Goal: Task Accomplishment & Management: Manage account settings

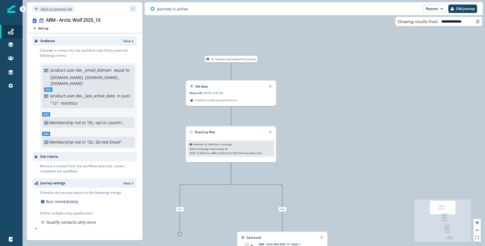
click at [37, 8] on icon "Go back" at bounding box center [36, 8] width 3 height 3
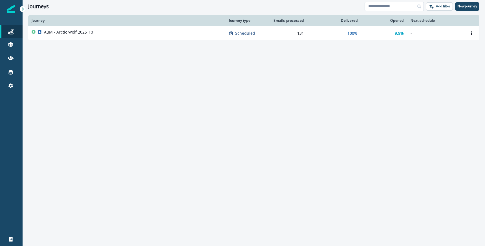
click at [396, 6] on input at bounding box center [393, 6] width 59 height 9
type input "***"
click at [14, 33] on div "Journeys" at bounding box center [11, 31] width 18 height 7
click at [10, 42] on icon at bounding box center [10, 43] width 5 height 3
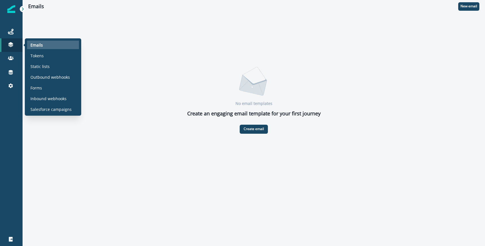
click at [38, 42] on p "Emails" at bounding box center [36, 45] width 12 height 6
click at [39, 44] on p "Emails" at bounding box center [36, 45] width 12 height 6
click at [8, 45] on icon at bounding box center [11, 45] width 6 height 6
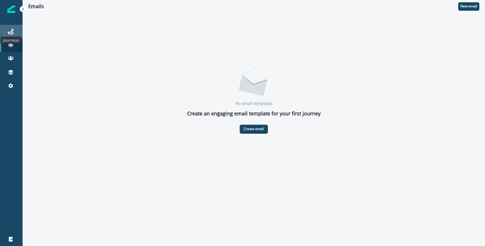
click at [12, 33] on icon at bounding box center [11, 32] width 6 height 6
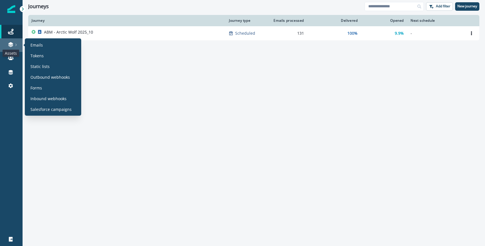
click at [13, 45] on icon at bounding box center [11, 45] width 6 height 6
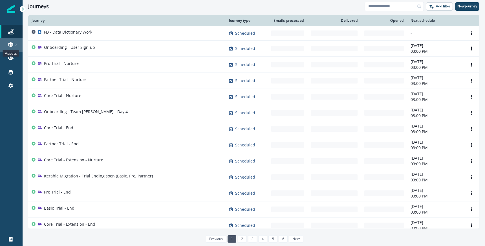
click at [13, 44] on icon at bounding box center [11, 45] width 6 height 6
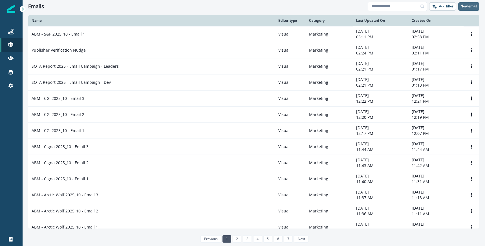
click at [476, 6] on p "New email" at bounding box center [468, 6] width 17 height 4
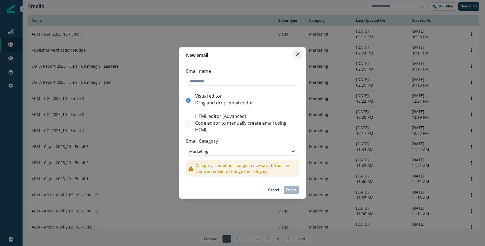
click at [299, 55] on icon "Close" at bounding box center [297, 53] width 3 height 3
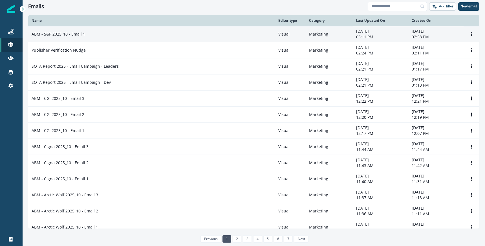
click at [80, 33] on p "ABM - S&P 2025_10 - Email 1" at bounding box center [59, 34] width 54 height 6
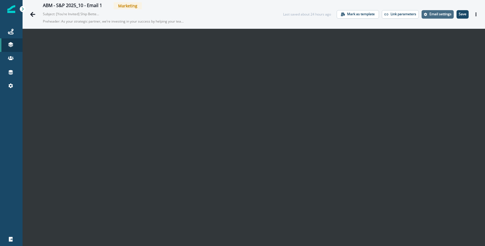
click at [441, 12] on p "Email settings" at bounding box center [440, 14] width 22 height 4
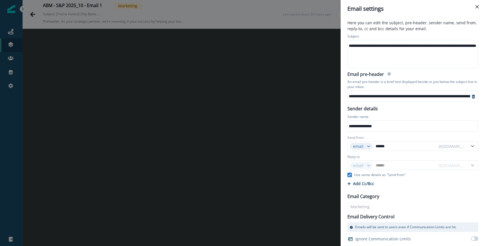
click at [390, 47] on div "**********" at bounding box center [428, 45] width 162 height 8
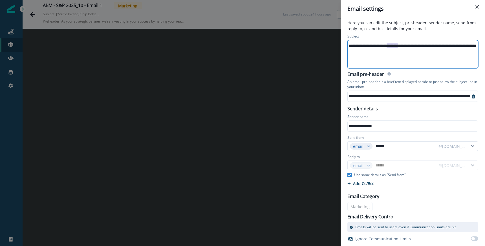
click at [390, 47] on div "**********" at bounding box center [428, 45] width 162 height 8
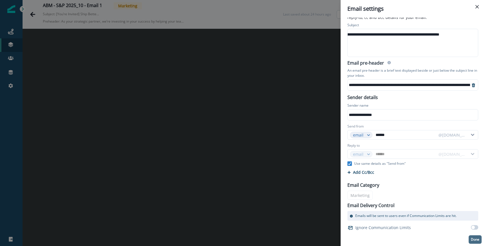
click at [473, 238] on p "Done" at bounding box center [474, 239] width 8 height 4
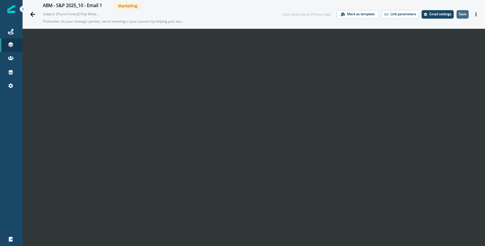
click at [465, 16] on p "Save" at bounding box center [462, 14] width 8 height 4
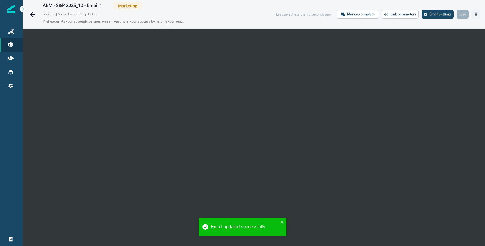
click at [475, 13] on icon "Actions" at bounding box center [476, 14] width 4 height 4
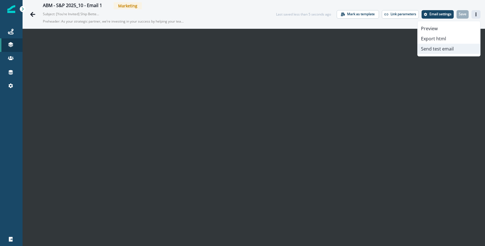
click at [445, 48] on button "Send test email" at bounding box center [448, 49] width 63 height 10
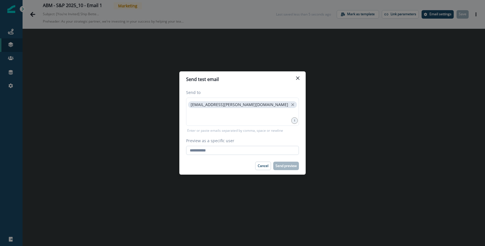
click at [219, 150] on input "Preview as a specific user" at bounding box center [242, 150] width 113 height 9
type input "**********"
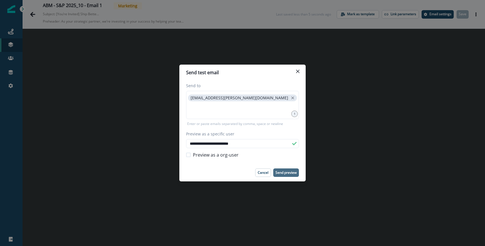
click at [284, 174] on p "Send preview" at bounding box center [285, 172] width 21 height 4
click at [289, 172] on p "Send preview" at bounding box center [285, 172] width 21 height 4
click at [298, 71] on icon "Close" at bounding box center [297, 71] width 3 height 3
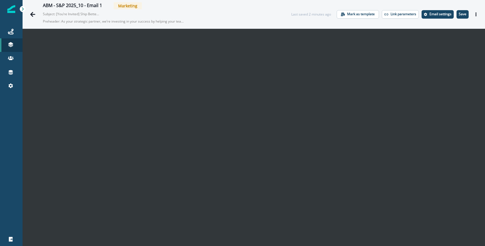
drag, startPoint x: 466, startPoint y: 15, endPoint x: 465, endPoint y: 19, distance: 3.7
click at [466, 15] on p "Save" at bounding box center [462, 14] width 8 height 4
click at [474, 14] on icon "Actions" at bounding box center [476, 14] width 4 height 4
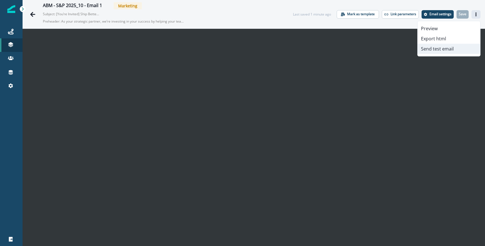
click at [439, 48] on button "Send test email" at bounding box center [448, 49] width 63 height 10
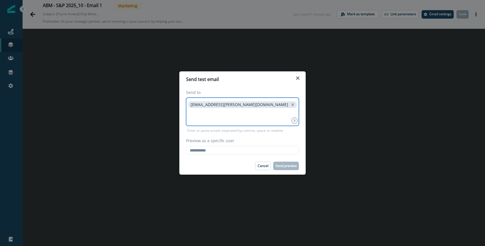
click at [290, 104] on icon "close" at bounding box center [292, 104] width 5 height 5
click at [190, 110] on input at bounding box center [242, 104] width 111 height 11
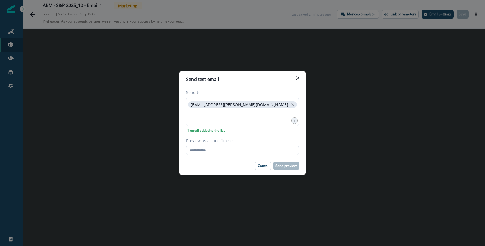
click at [217, 150] on input "Preview as a specific user" at bounding box center [242, 150] width 113 height 9
click at [210, 151] on input "Preview as a specific user" at bounding box center [242, 150] width 113 height 9
type input "**********"
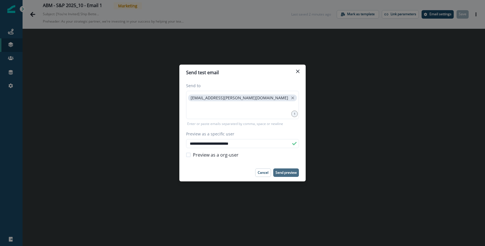
click at [288, 174] on p "Send preview" at bounding box center [285, 172] width 21 height 4
click at [300, 70] on button "Close" at bounding box center [297, 71] width 9 height 9
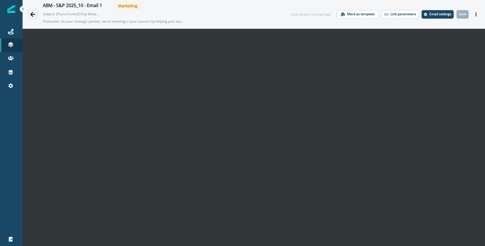
click at [32, 13] on icon "Go back" at bounding box center [33, 15] width 6 height 6
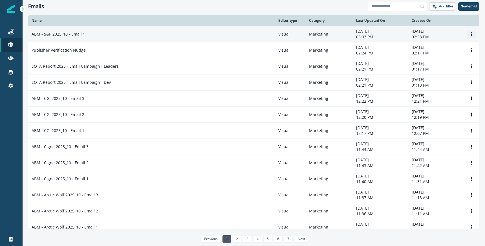
click at [471, 34] on icon "Options" at bounding box center [471, 34] width 4 height 4
click at [431, 47] on button "Clone" at bounding box center [444, 47] width 63 height 9
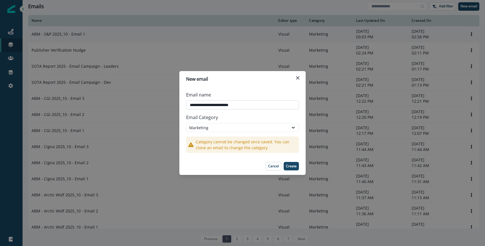
type input "**********"
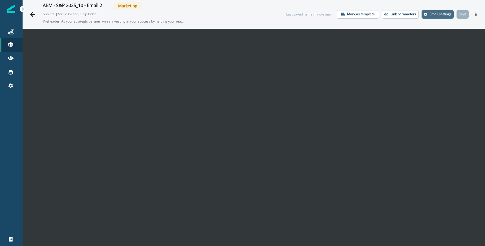
click at [442, 16] on button "Email settings" at bounding box center [437, 14] width 32 height 8
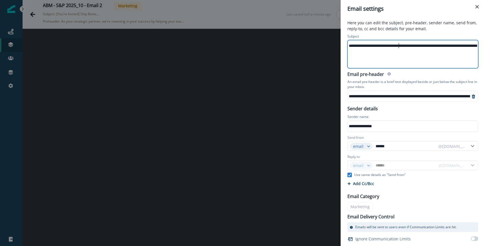
click at [400, 44] on div "**********" at bounding box center [435, 45] width 176 height 8
click at [400, 44] on div "**********" at bounding box center [389, 45] width 176 height 8
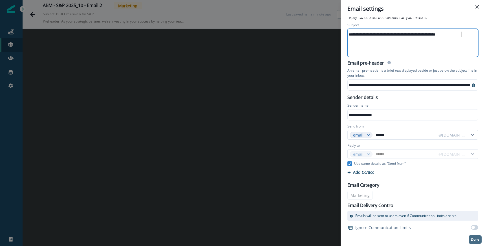
click at [472, 239] on p "Done" at bounding box center [474, 239] width 8 height 4
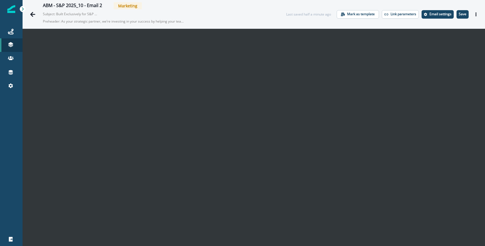
scroll to position [9, 0]
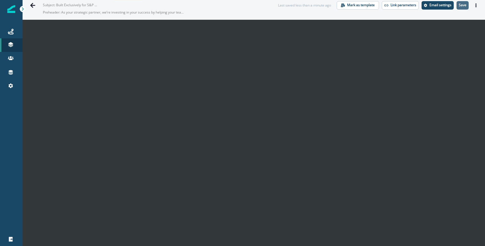
click at [461, 7] on p "Save" at bounding box center [462, 5] width 8 height 4
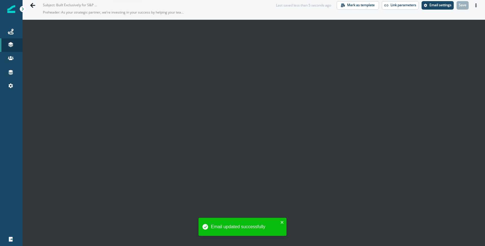
click at [475, 7] on button "Actions" at bounding box center [475, 5] width 9 height 8
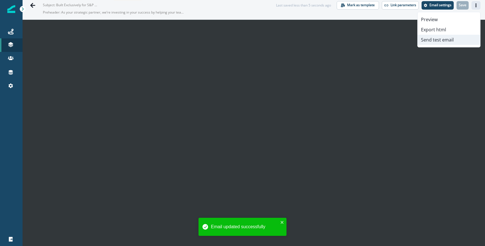
click at [442, 38] on button "Send test email" at bounding box center [448, 40] width 63 height 10
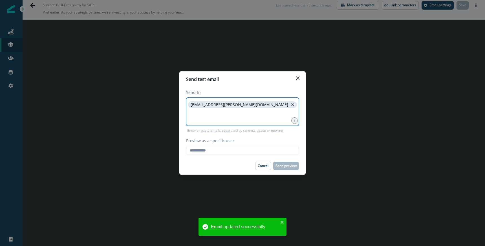
click at [290, 106] on icon "close" at bounding box center [292, 104] width 5 height 5
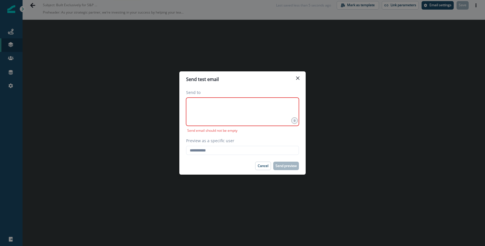
click at [222, 112] on div at bounding box center [242, 111] width 113 height 28
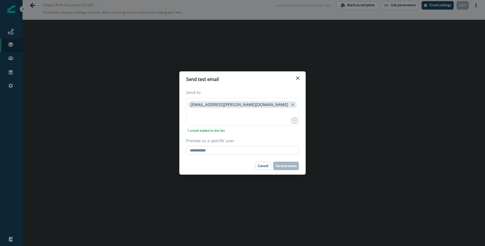
click at [212, 146] on input "Preview as a specific user" at bounding box center [242, 150] width 113 height 9
click at [211, 148] on input "Preview as a specific user" at bounding box center [242, 150] width 113 height 9
type input "**********"
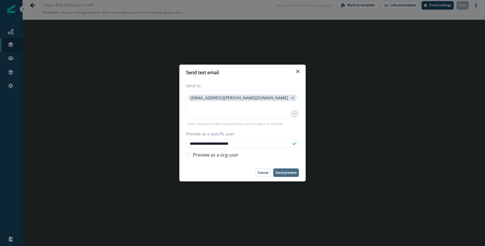
click at [285, 171] on p "Send preview" at bounding box center [285, 172] width 21 height 4
click at [26, 6] on div "**********" at bounding box center [242, 123] width 485 height 246
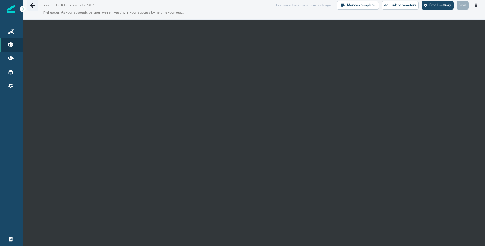
click at [32, 5] on icon "Go back" at bounding box center [32, 5] width 5 height 5
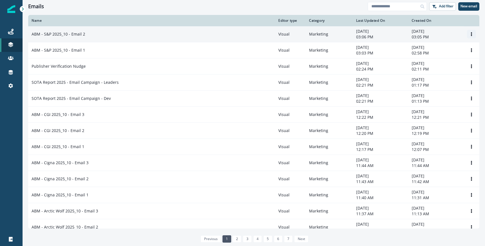
click at [471, 35] on icon "Options" at bounding box center [470, 34] width 1 height 4
click at [431, 47] on button "Clone" at bounding box center [444, 47] width 63 height 9
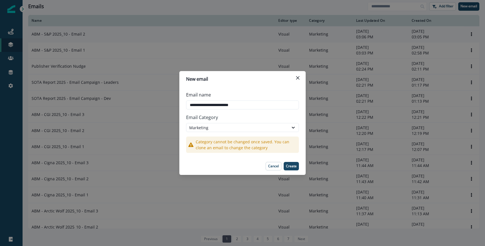
type input "**********"
click at [280, 119] on p "Email Category" at bounding box center [242, 117] width 113 height 11
click at [292, 166] on p "Create" at bounding box center [291, 166] width 11 height 4
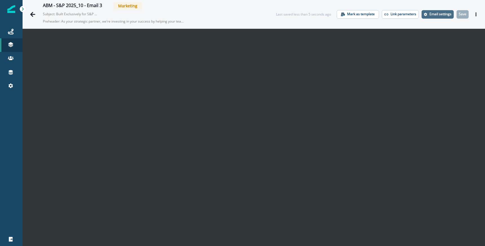
click at [441, 14] on p "Email settings" at bounding box center [440, 14] width 22 height 4
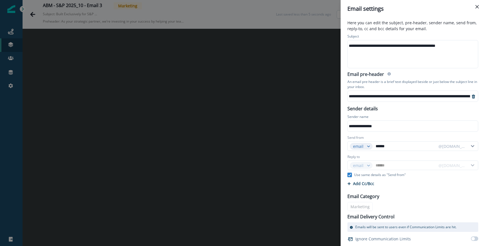
click at [389, 46] on div "**********" at bounding box center [411, 45] width 129 height 8
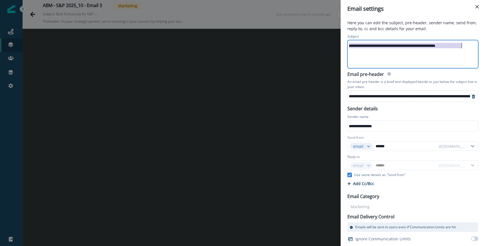
click at [389, 46] on div "**********" at bounding box center [411, 45] width 129 height 8
click at [399, 95] on div "**********" at bounding box center [446, 96] width 198 height 8
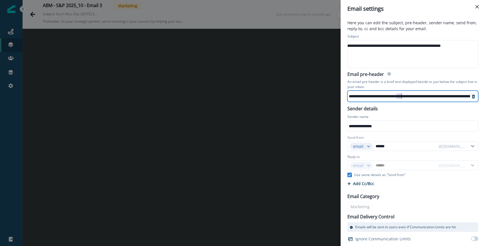
click at [399, 95] on div "**********" at bounding box center [446, 96] width 198 height 8
drag, startPoint x: 426, startPoint y: 95, endPoint x: 386, endPoint y: 95, distance: 40.0
click at [426, 95] on div "**********" at bounding box center [356, 96] width 228 height 8
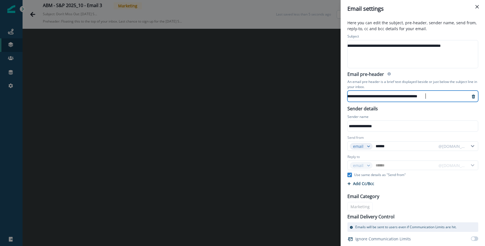
click at [366, 95] on div "**********" at bounding box center [356, 96] width 228 height 8
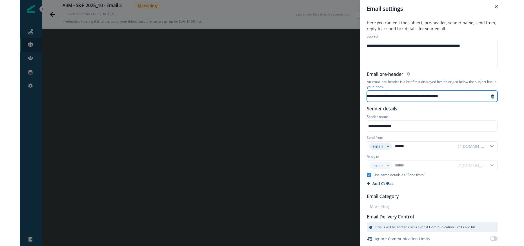
scroll to position [11, 0]
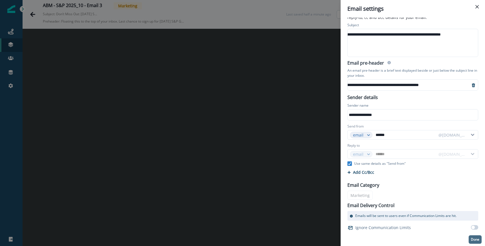
click at [475, 240] on p "Done" at bounding box center [474, 239] width 8 height 4
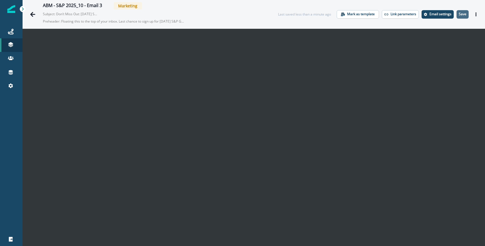
click at [462, 14] on p "Save" at bounding box center [462, 14] width 8 height 4
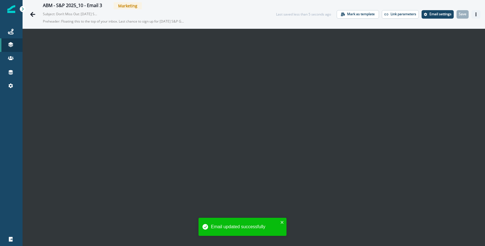
click at [475, 13] on icon "Actions" at bounding box center [475, 14] width 1 height 4
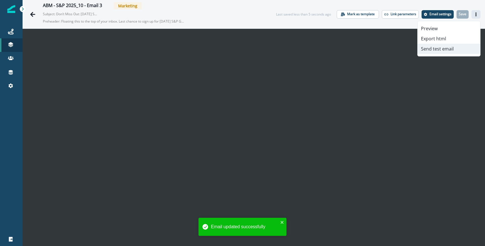
click at [439, 48] on button "Send test email" at bounding box center [448, 49] width 63 height 10
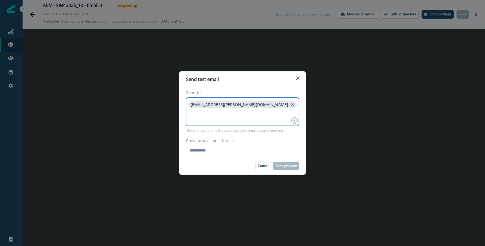
click at [290, 104] on icon "close" at bounding box center [292, 104] width 5 height 5
click at [212, 153] on input "Preview as a specific user" at bounding box center [242, 150] width 113 height 9
click at [216, 153] on input "Preview as a specific user" at bounding box center [242, 150] width 113 height 9
type input "**********"
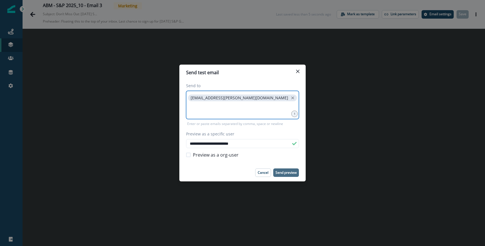
click at [281, 170] on p "Send preview" at bounding box center [285, 172] width 21 height 4
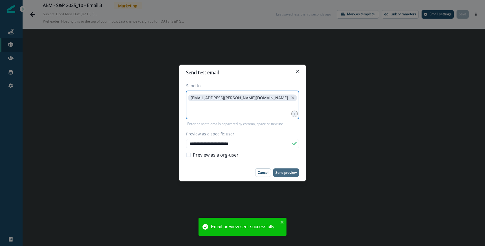
click at [14, 32] on div "**********" at bounding box center [242, 123] width 485 height 246
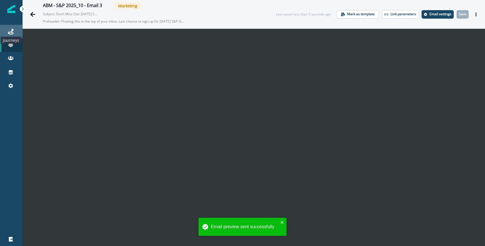
click at [12, 31] on icon at bounding box center [11, 32] width 6 height 6
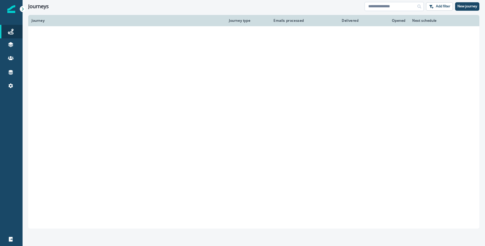
click at [400, 7] on input at bounding box center [393, 6] width 59 height 9
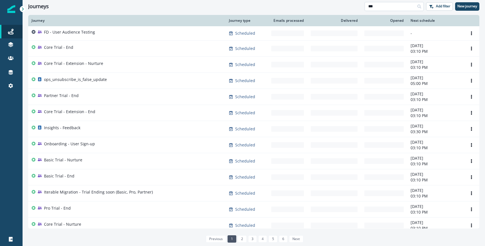
type input "***"
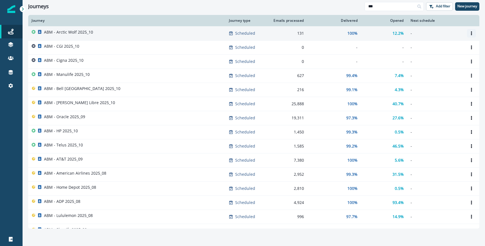
click at [471, 33] on icon "Options" at bounding box center [470, 33] width 1 height 4
click at [432, 47] on button "Clone" at bounding box center [444, 46] width 63 height 9
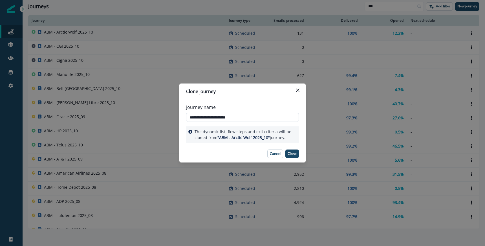
drag, startPoint x: 221, startPoint y: 116, endPoint x: 261, endPoint y: 117, distance: 39.7
click at [221, 116] on input "**********" at bounding box center [242, 117] width 113 height 9
type input "**********"
click at [295, 155] on p "Clone" at bounding box center [291, 154] width 9 height 4
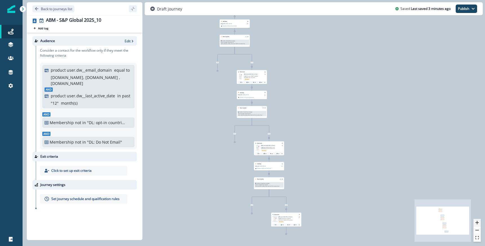
click at [476, 221] on icon "zoom in" at bounding box center [476, 222] width 3 height 3
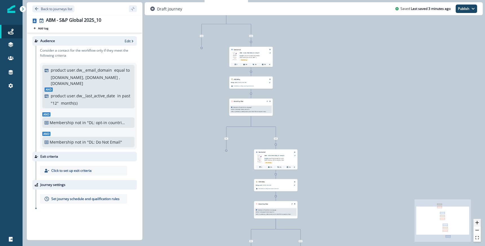
click at [476, 221] on icon "zoom in" at bounding box center [476, 222] width 3 height 3
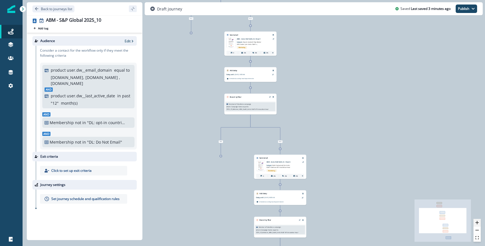
click at [476, 221] on icon "zoom in" at bounding box center [476, 222] width 3 height 3
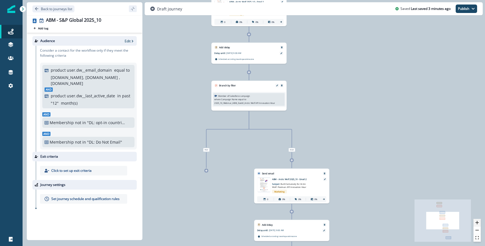
click at [476, 221] on icon "zoom in" at bounding box center [476, 222] width 3 height 3
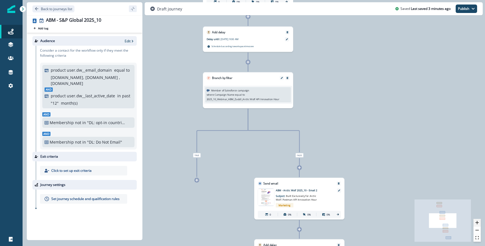
click at [476, 221] on icon "zoom in" at bounding box center [476, 222] width 3 height 3
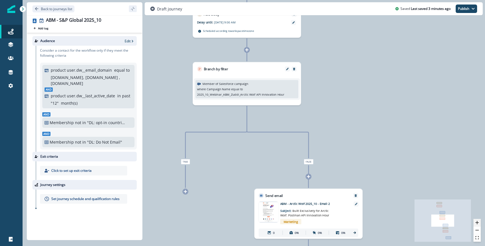
click at [476, 221] on icon "zoom in" at bounding box center [476, 222] width 3 height 3
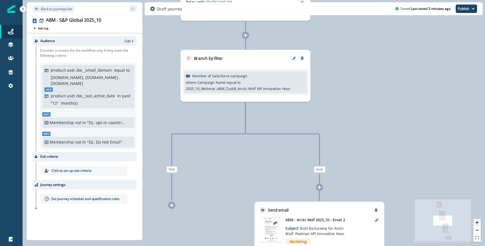
click at [476, 221] on icon "zoom in" at bounding box center [476, 222] width 3 height 3
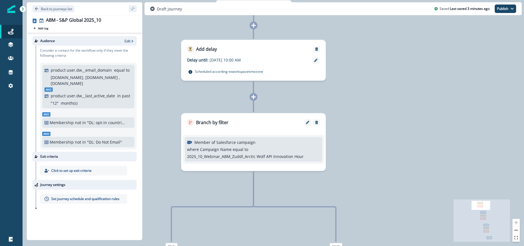
drag, startPoint x: 94, startPoint y: 90, endPoint x: 105, endPoint y: 85, distance: 12.7
click at [94, 90] on div "And product user.dw__last_active_date in past " 12 " month(s)" at bounding box center [89, 96] width 88 height 19
click at [130, 41] on p "Edit" at bounding box center [128, 41] width 6 height 5
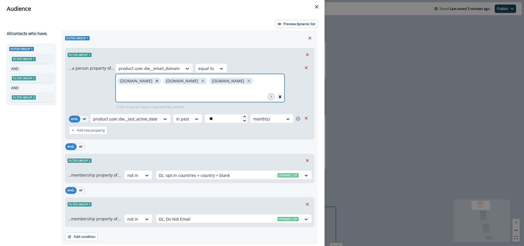
click at [154, 81] on icon "close" at bounding box center [156, 80] width 5 height 5
click at [154, 80] on icon "close" at bounding box center [156, 80] width 5 height 5
click at [155, 80] on icon "close" at bounding box center [156, 80] width 3 height 3
type input "**********"
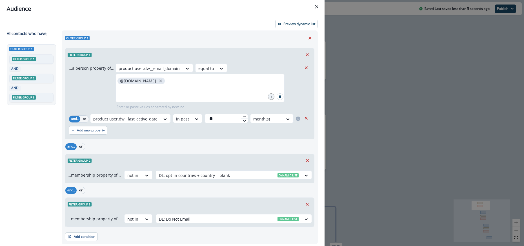
click at [317, 6] on icon "Close" at bounding box center [316, 6] width 3 height 3
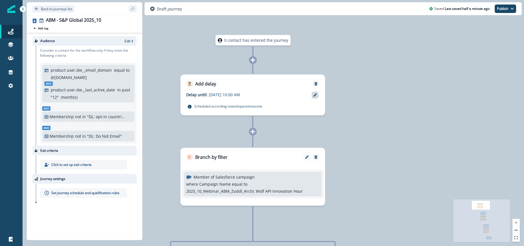
click at [316, 94] on icon at bounding box center [314, 94] width 3 height 3
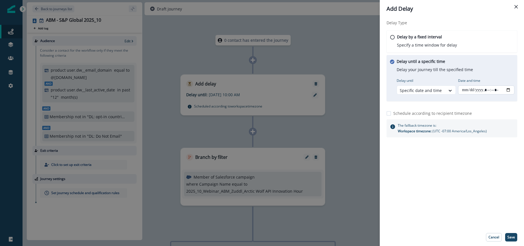
click at [484, 88] on input "Date and time" at bounding box center [486, 89] width 56 height 9
type input "**********"
click at [479, 191] on div "Delay Type Delay by a fixed interval Specify a time window for delay Delay unti…" at bounding box center [452, 122] width 144 height 211
drag, startPoint x: 513, startPoint y: 237, endPoint x: 509, endPoint y: 235, distance: 3.8
click at [484, 237] on p "Save" at bounding box center [511, 237] width 8 height 4
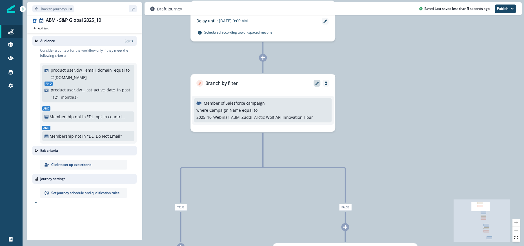
click at [315, 81] on div at bounding box center [317, 83] width 7 height 7
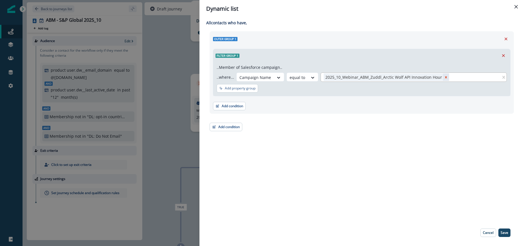
click at [444, 76] on icon "Remove 2025_10_Webinar_ABM_Zuddl_Arctic Wolf API Innovation Hour" at bounding box center [446, 77] width 4 height 4
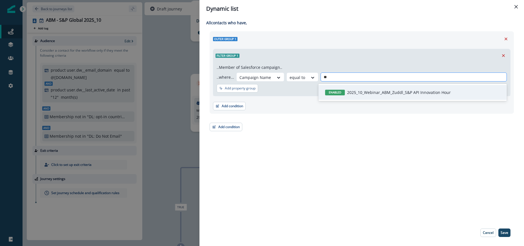
type input "***"
click at [434, 91] on p "2025_10_Webinar_ABM_Zuddl_S&P API Innovation Hour" at bounding box center [399, 92] width 104 height 6
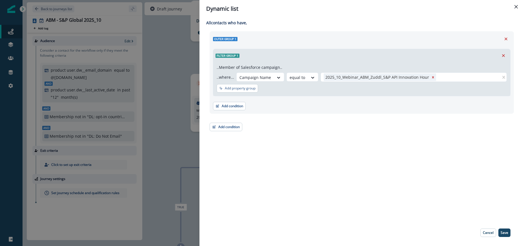
drag, startPoint x: 505, startPoint y: 230, endPoint x: 426, endPoint y: 210, distance: 81.9
click at [484, 230] on p "Save" at bounding box center [505, 232] width 8 height 4
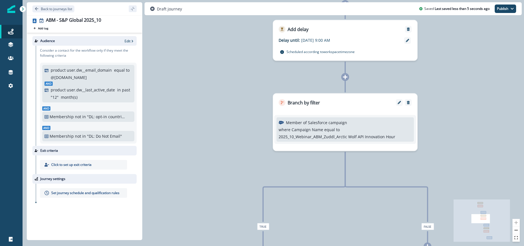
click at [339, 135] on p "2025_10_Webinar_ABM_Zuddl_Arctic Wolf API Innovation Hour" at bounding box center [337, 137] width 117 height 6
click at [401, 102] on button "Edit" at bounding box center [399, 102] width 9 height 3
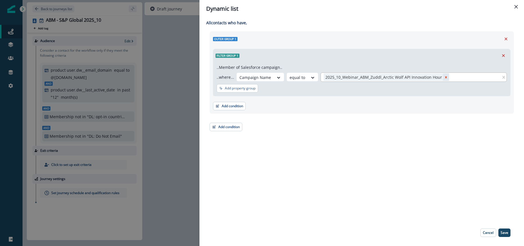
click at [444, 75] on icon "Remove 2025_10_Webinar_ABM_Zuddl_Arctic Wolf API Innovation Hour" at bounding box center [446, 77] width 4 height 4
click at [439, 77] on div at bounding box center [414, 77] width 180 height 7
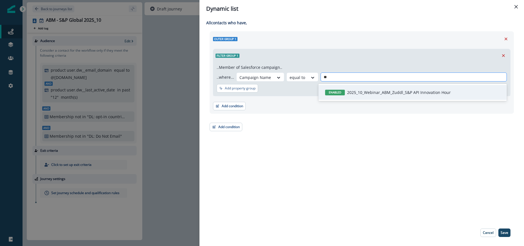
type input "***"
click at [430, 94] on p "2025_10_Webinar_ABM_Zuddl_S&P API Innovation Hour" at bounding box center [399, 92] width 104 height 6
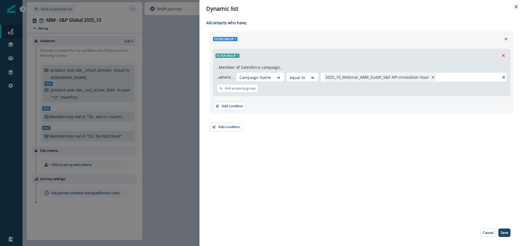
click at [484, 233] on p "Save" at bounding box center [505, 232] width 8 height 4
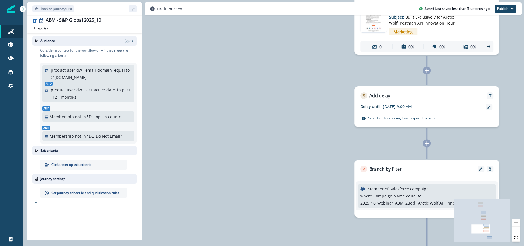
click at [390, 190] on p "Member of Salesforce campaign" at bounding box center [398, 189] width 61 height 6
click at [482, 168] on icon "Edit" at bounding box center [480, 168] width 3 height 3
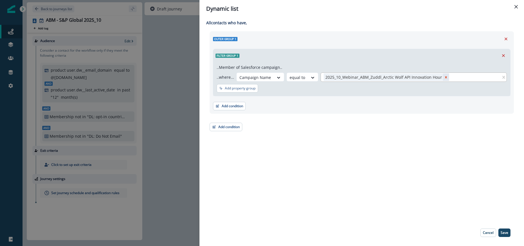
click at [444, 75] on icon "Remove 2025_10_Webinar_ABM_Zuddl_Arctic Wolf API Innovation Hour" at bounding box center [446, 77] width 4 height 4
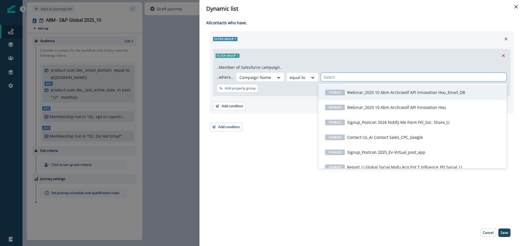
click at [434, 77] on div at bounding box center [414, 77] width 180 height 7
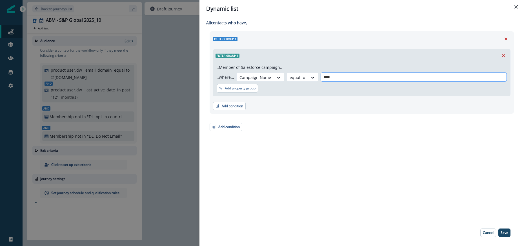
type input "***"
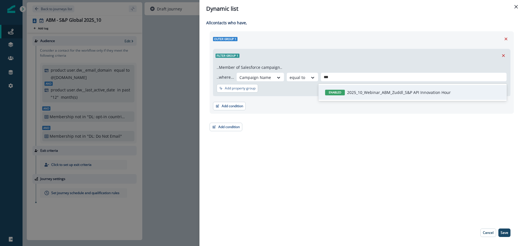
click at [399, 90] on p "2025_10_Webinar_ABM_Zuddl_S&P API Innovation Hour" at bounding box center [399, 92] width 104 height 6
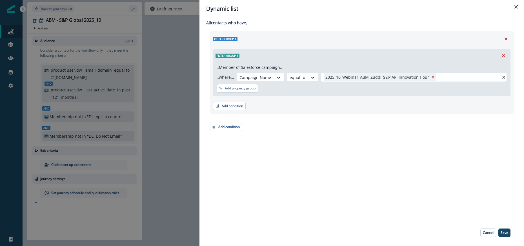
drag, startPoint x: 508, startPoint y: 231, endPoint x: 490, endPoint y: 227, distance: 18.2
click at [484, 231] on button "Save" at bounding box center [504, 232] width 12 height 8
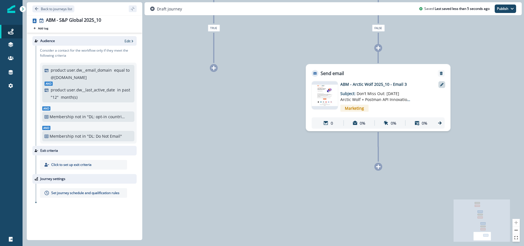
click at [442, 85] on icon at bounding box center [441, 84] width 3 height 3
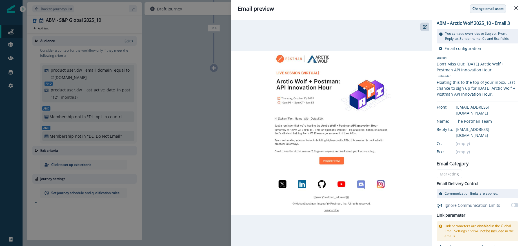
click at [477, 10] on p "Change email asset" at bounding box center [487, 9] width 31 height 4
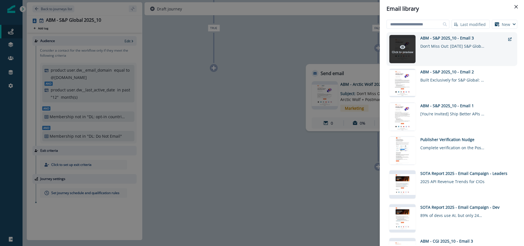
click at [410, 43] on div at bounding box center [402, 49] width 26 height 28
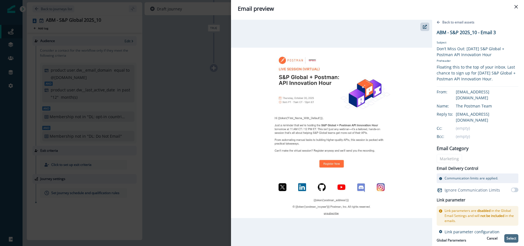
click at [484, 236] on p "Select" at bounding box center [511, 238] width 10 height 4
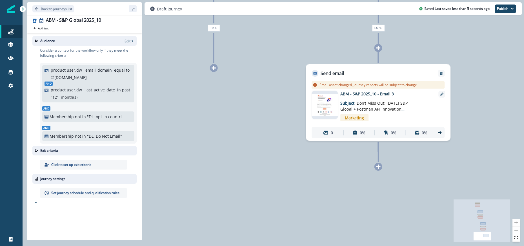
click at [332, 103] on img at bounding box center [325, 105] width 26 height 22
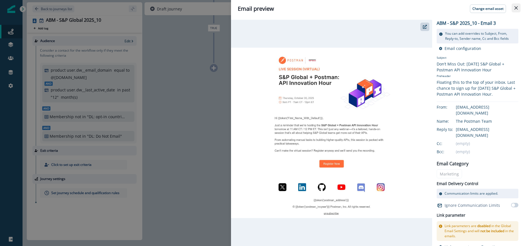
click at [484, 8] on icon "Close" at bounding box center [515, 7] width 3 height 3
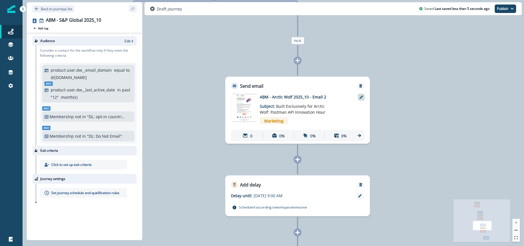
click at [362, 97] on icon at bounding box center [360, 96] width 3 height 3
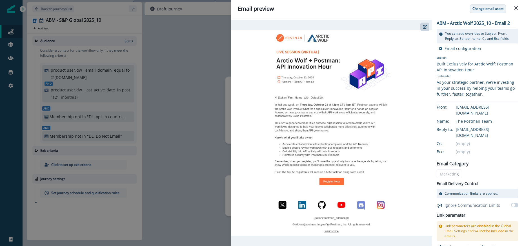
click at [483, 7] on p "Change email asset" at bounding box center [487, 9] width 31 height 4
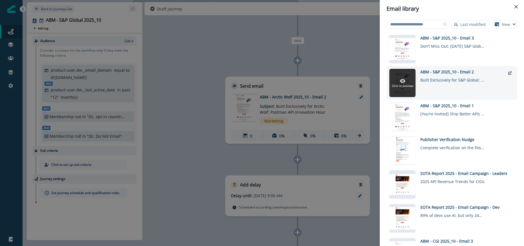
click at [403, 77] on div at bounding box center [402, 83] width 26 height 28
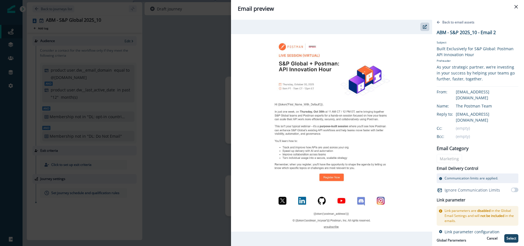
drag, startPoint x: 514, startPoint y: 238, endPoint x: 510, endPoint y: 237, distance: 4.6
click at [484, 238] on p "Select" at bounding box center [511, 238] width 10 height 4
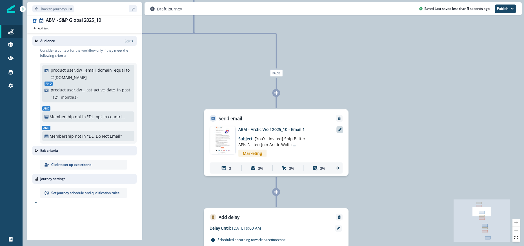
click at [341, 129] on icon at bounding box center [339, 129] width 3 height 3
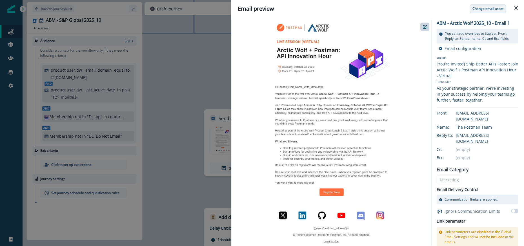
click at [484, 11] on p "Change email asset" at bounding box center [487, 9] width 31 height 4
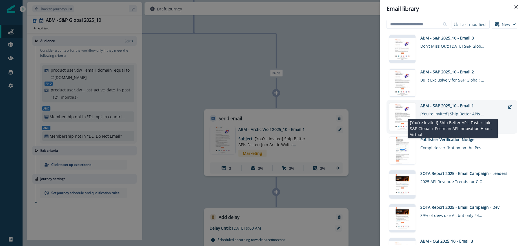
click at [468, 109] on div "[You’re Invited] Ship Better APIs Faster: Join S&P Global + Postman API Innovat…" at bounding box center [452, 112] width 65 height 8
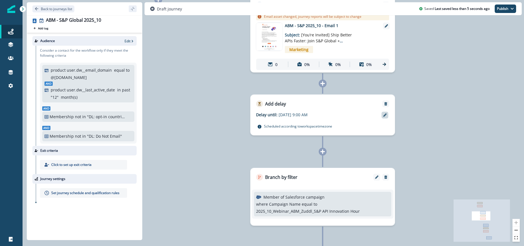
click at [384, 115] on icon at bounding box center [384, 114] width 3 height 3
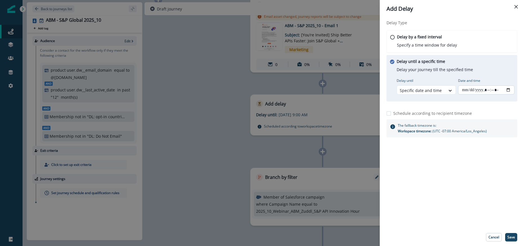
click at [484, 89] on input "Date and time" at bounding box center [486, 89] width 56 height 9
type input "**********"
click at [484, 235] on p "Save" at bounding box center [511, 237] width 8 height 4
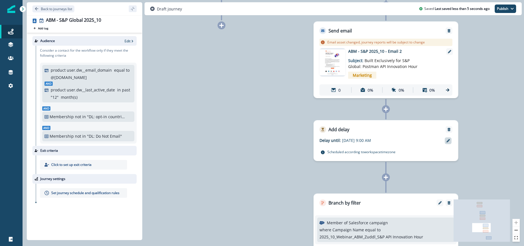
click at [450, 141] on div at bounding box center [448, 140] width 7 height 7
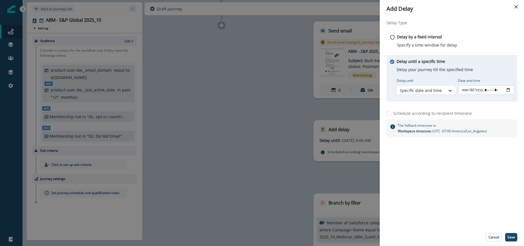
click at [484, 90] on input "Date and time" at bounding box center [486, 89] width 56 height 9
type input "**********"
drag, startPoint x: 512, startPoint y: 236, endPoint x: 492, endPoint y: 230, distance: 20.9
click at [484, 236] on p "Save" at bounding box center [511, 237] width 8 height 4
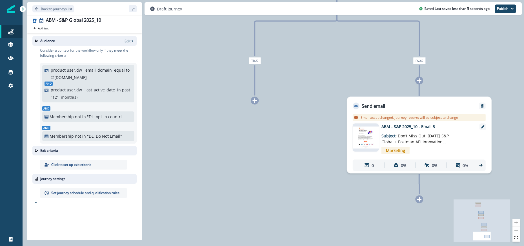
click at [74, 193] on p "Set journey schedule and qualification rules" at bounding box center [85, 192] width 68 height 5
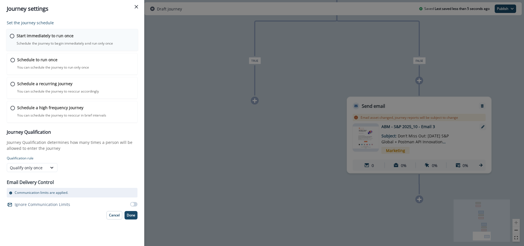
click at [52, 41] on div "Start immediately to run once Schedule the journey to begin immediately and run…" at bounding box center [76, 39] width 118 height 13
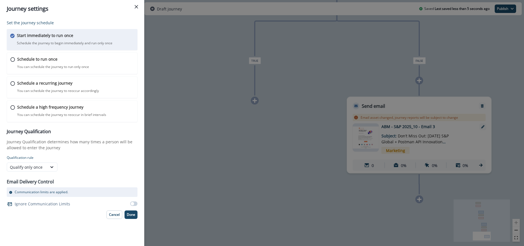
drag, startPoint x: 131, startPoint y: 216, endPoint x: 173, endPoint y: 195, distance: 47.1
click at [131, 216] on p "Done" at bounding box center [131, 214] width 8 height 4
